Goal: Task Accomplishment & Management: Complete application form

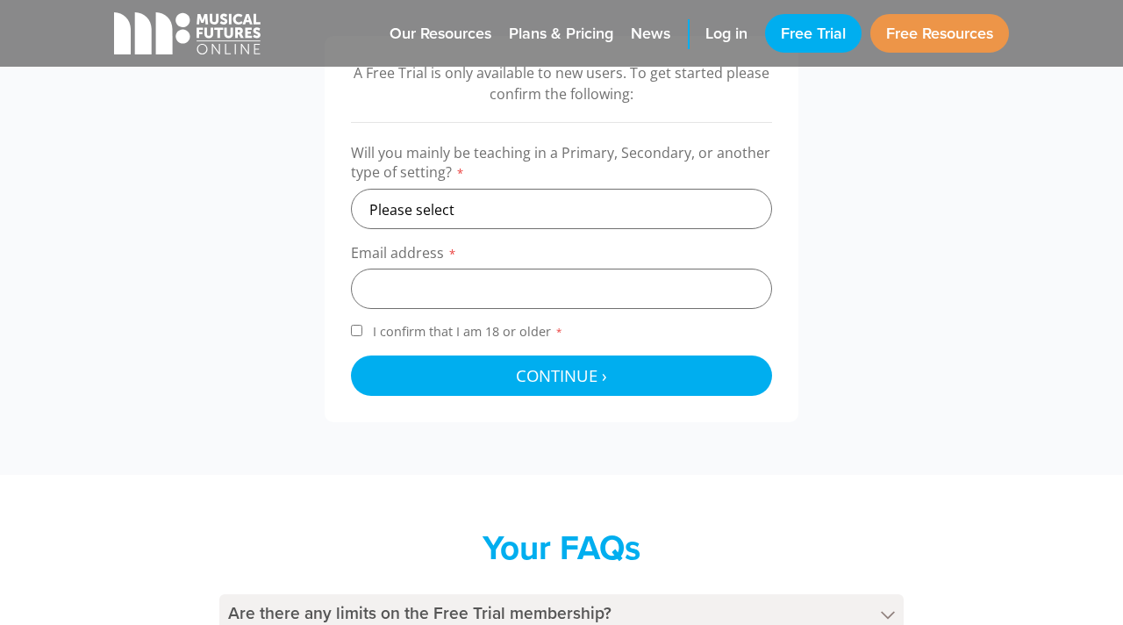
scroll to position [566, 0]
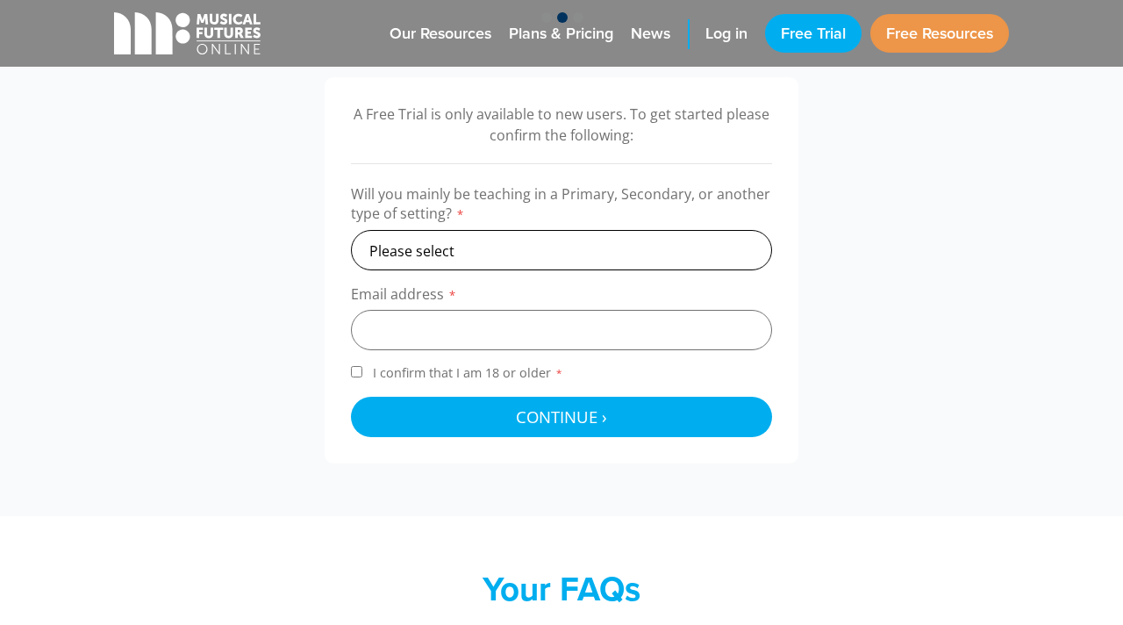
click at [614, 255] on select "Please select Primary Secondary Other" at bounding box center [561, 250] width 421 height 40
select select "primary"
click at [572, 329] on input "email" at bounding box center [561, 330] width 421 height 40
type input "S"
type input "[EMAIL_ADDRESS][DOMAIN_NAME]"
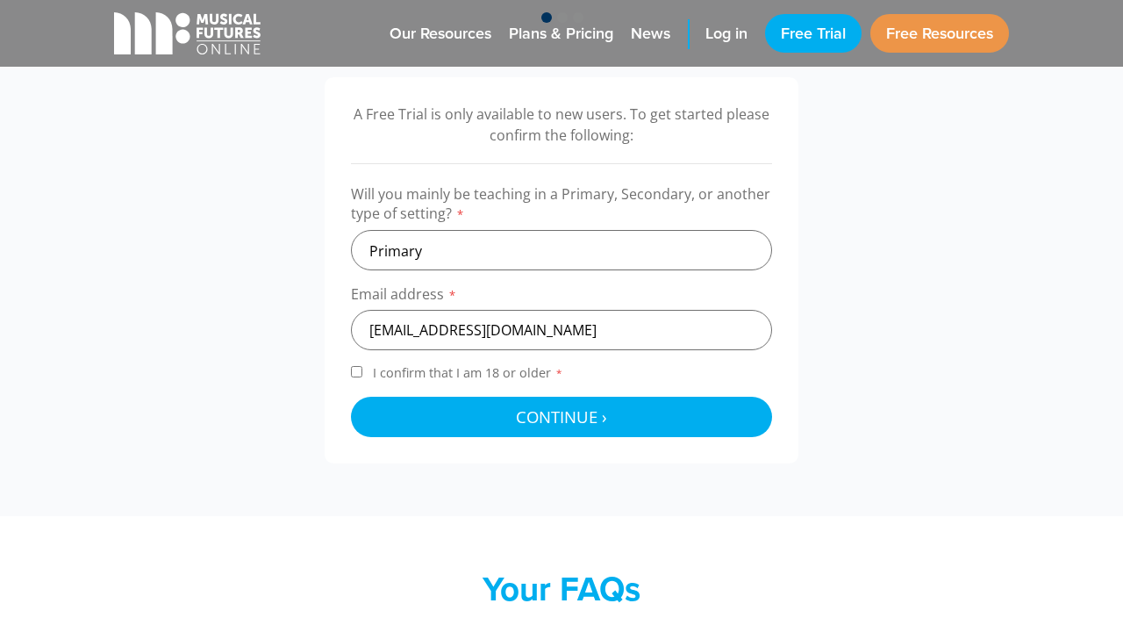
click at [354, 373] on input "I confirm that I am 18 or older *" at bounding box center [356, 371] width 11 height 11
checkbox input "true"
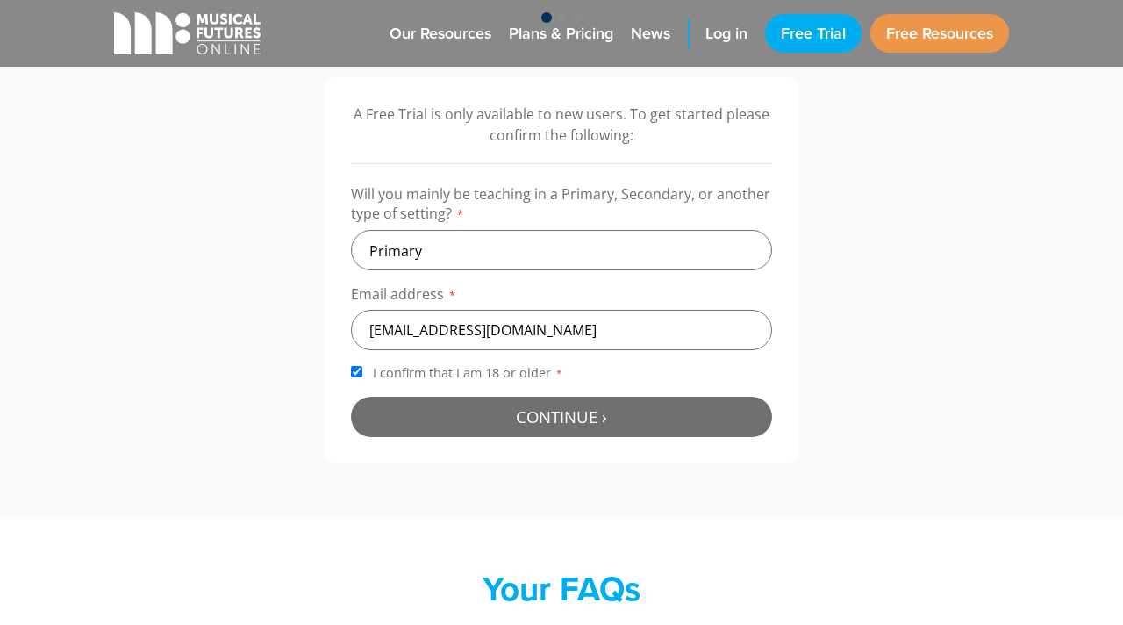
click at [538, 417] on span "Continue ›" at bounding box center [561, 416] width 91 height 22
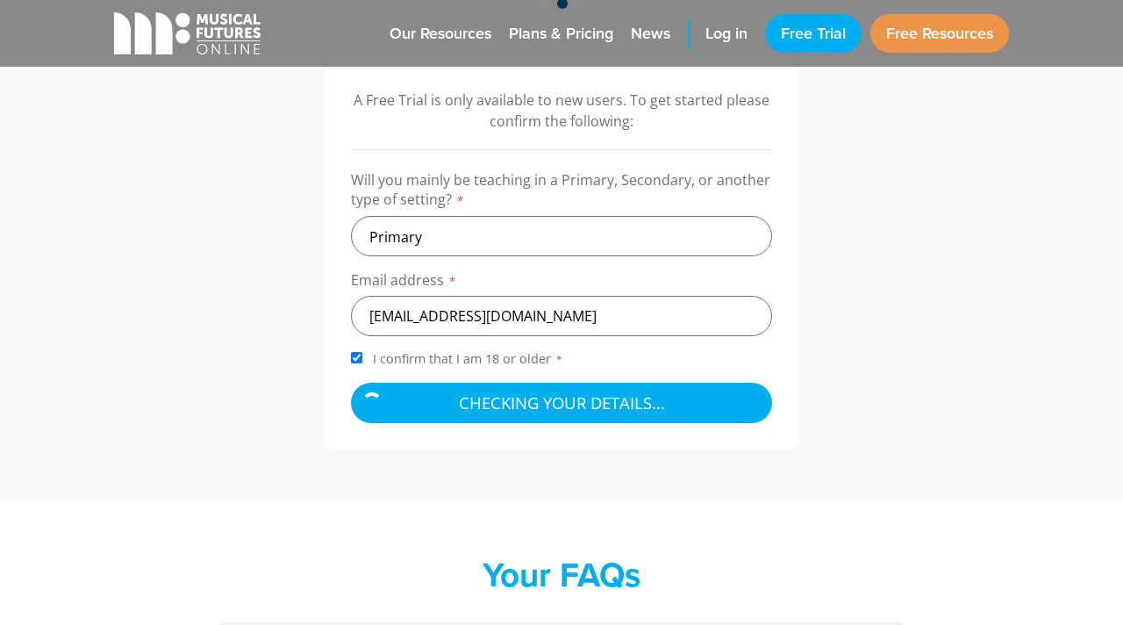
scroll to position [581, 0]
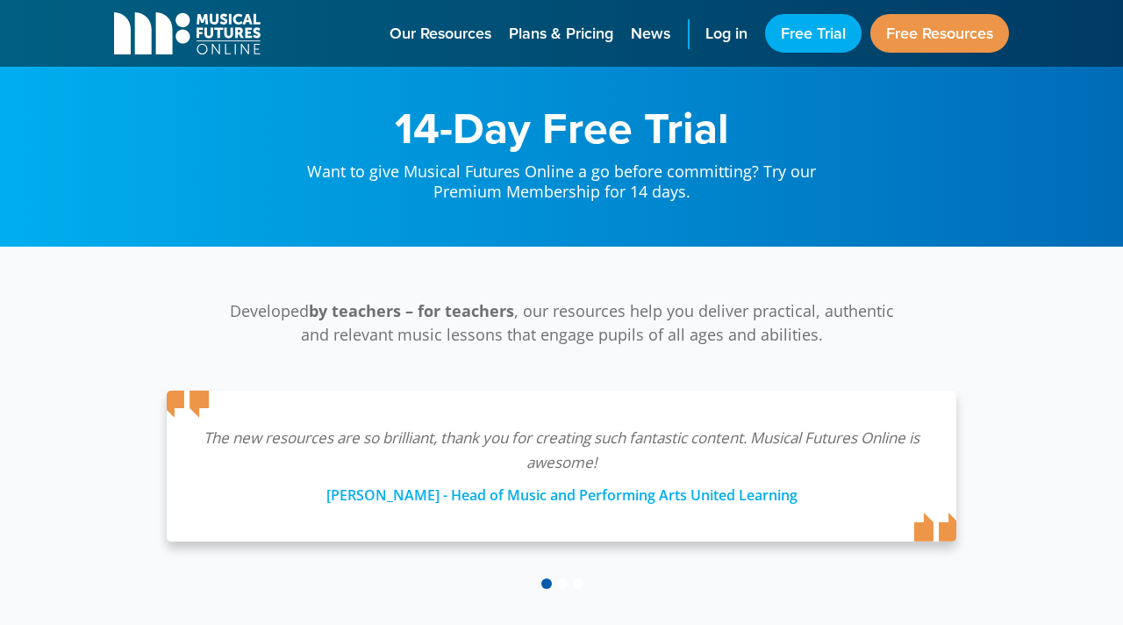
scroll to position [486, 0]
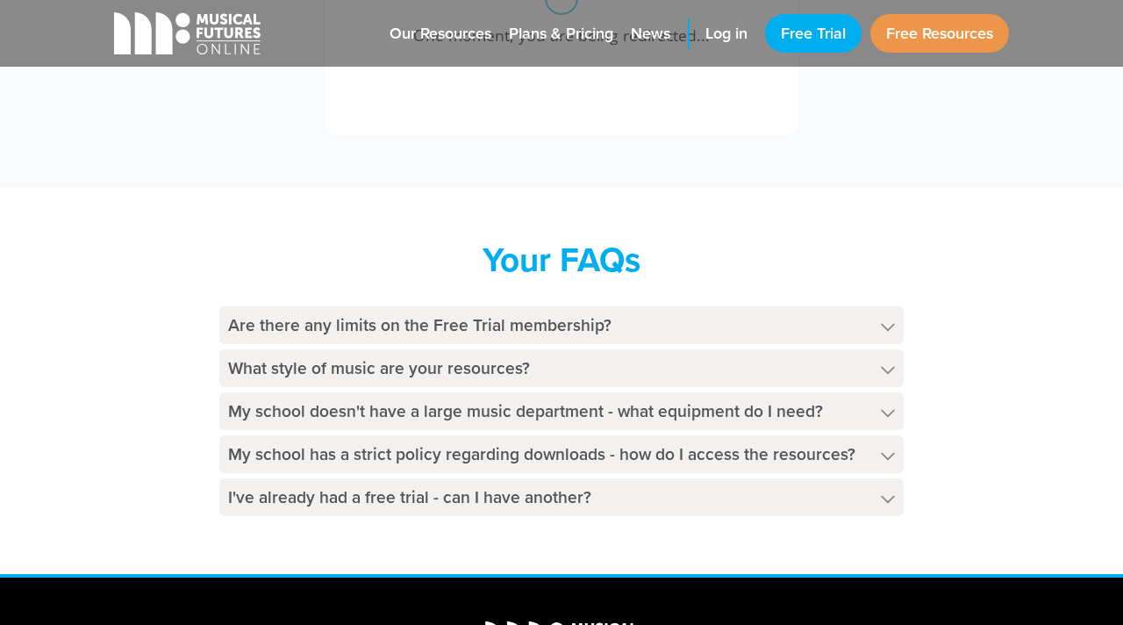
click at [195, 263] on div "Your FAQs Are there any limits on the Free Trial membership? The Free Trial mem…" at bounding box center [562, 381] width 930 height 282
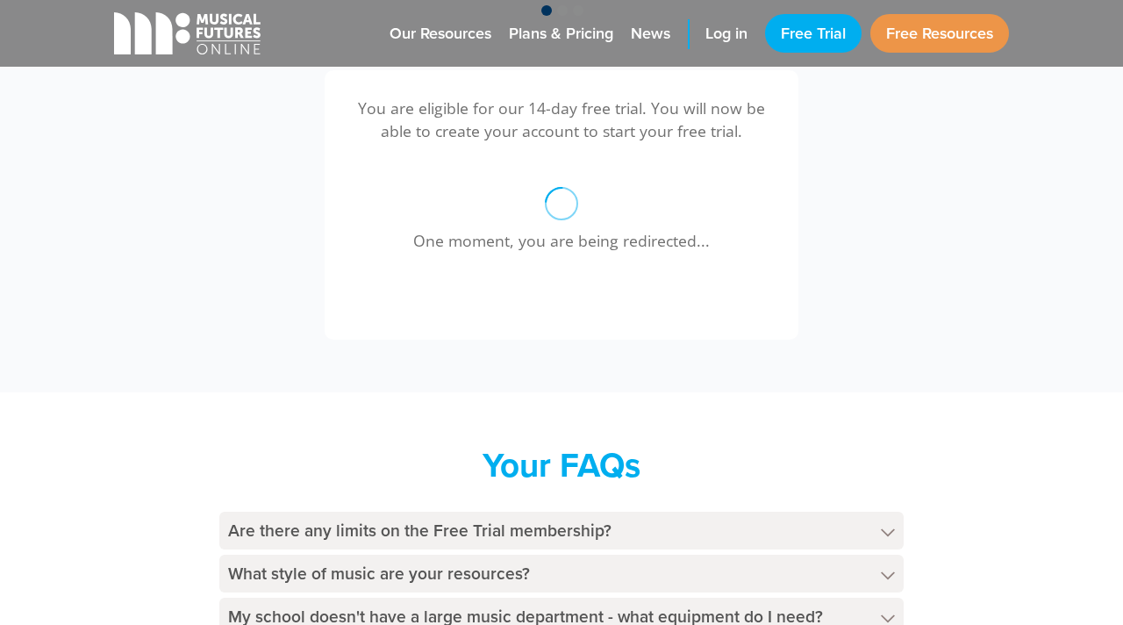
scroll to position [577, 0]
